Goal: Communication & Community: Answer question/provide support

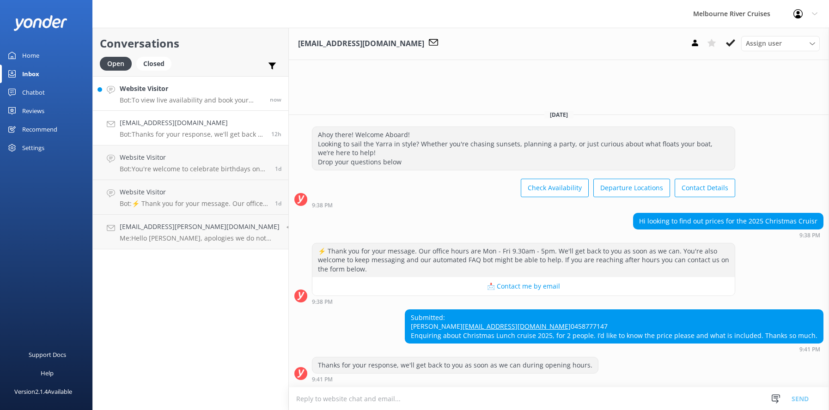
click at [158, 91] on h4 "Website Visitor" at bounding box center [191, 89] width 143 height 10
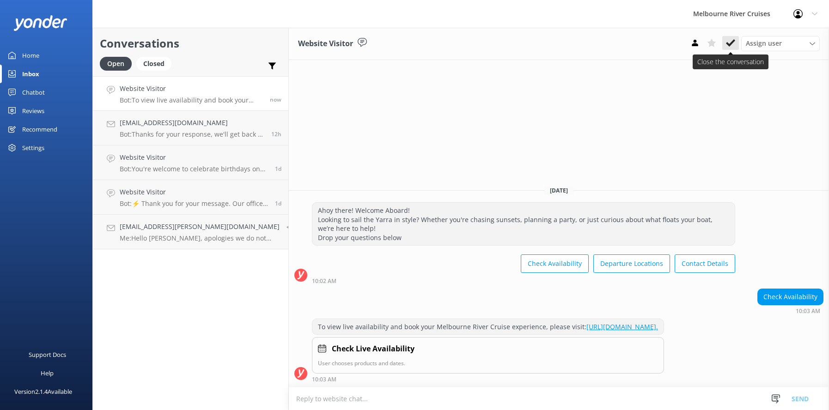
click at [727, 43] on use at bounding box center [730, 42] width 9 height 7
